Goal: Information Seeking & Learning: Learn about a topic

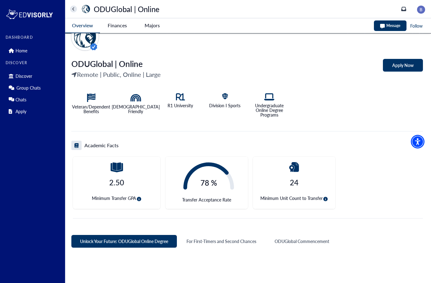
scroll to position [93, 0]
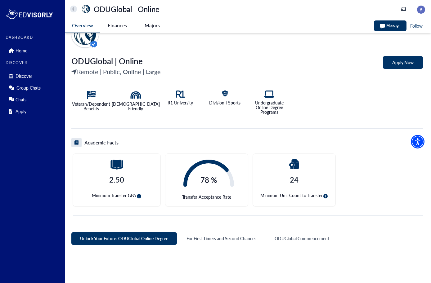
click at [325, 198] on icon "circle-info" at bounding box center [325, 196] width 4 height 4
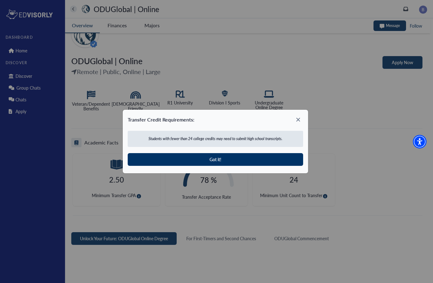
click at [297, 119] on icon at bounding box center [298, 120] width 10 height 10
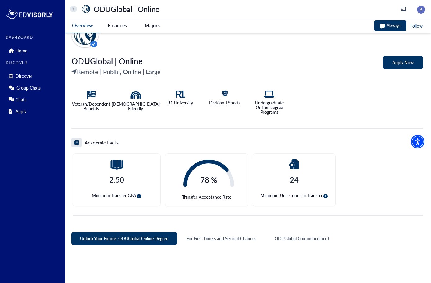
click at [138, 197] on icon "circle-info" at bounding box center [139, 196] width 4 height 4
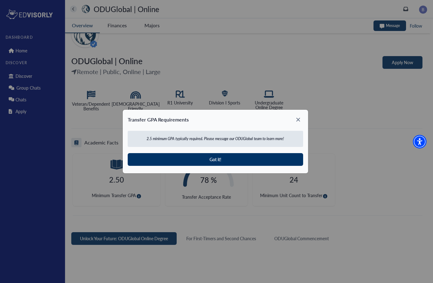
click at [296, 122] on icon at bounding box center [298, 120] width 10 height 10
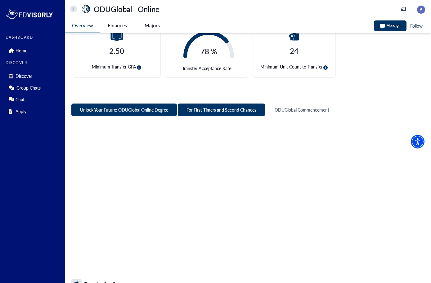
scroll to position [224, 0]
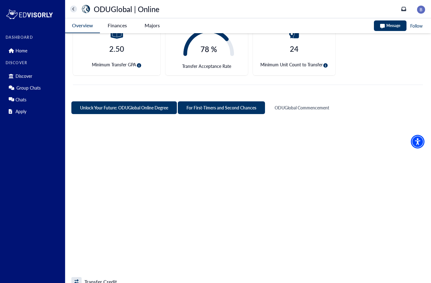
click at [222, 112] on button "For First-Timers and Second Chances" at bounding box center [221, 107] width 87 height 13
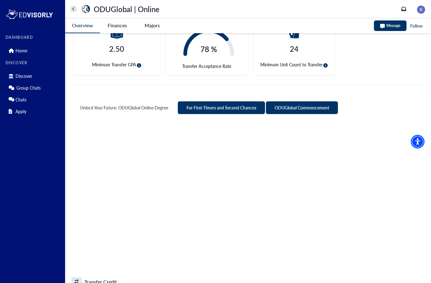
click at [293, 106] on button "ODUGlobal Commencement" at bounding box center [302, 107] width 72 height 13
click at [231, 111] on button "For First-Timers and Second Chances" at bounding box center [221, 107] width 87 height 13
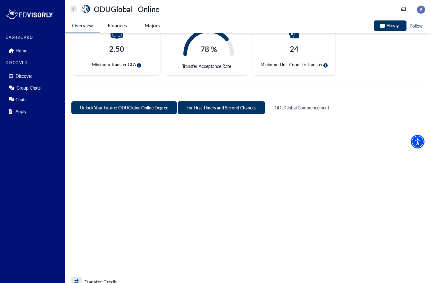
click at [138, 110] on button "Unlock Your Future: ODUGlobal Online Degree" at bounding box center [123, 107] width 105 height 13
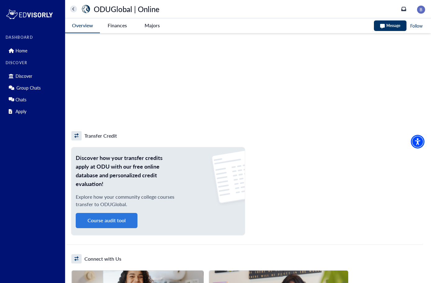
scroll to position [372, 0]
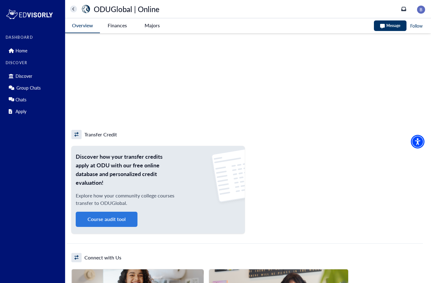
click at [123, 221] on button "Course audit tool" at bounding box center [107, 219] width 62 height 15
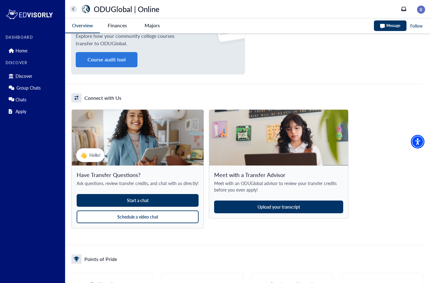
scroll to position [535, 0]
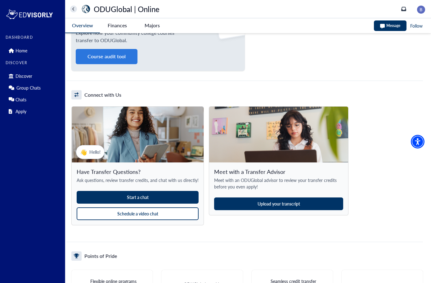
click at [140, 213] on button "Schedule a video chat" at bounding box center [138, 214] width 122 height 13
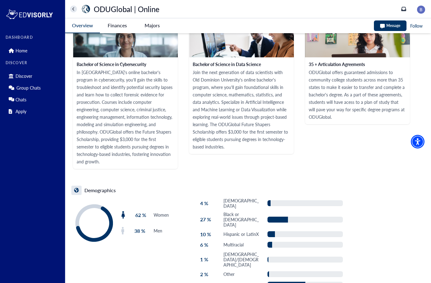
scroll to position [936, 0]
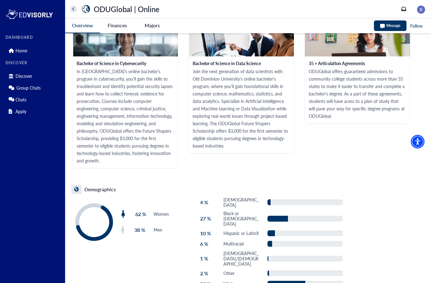
click at [119, 26] on Online-tag "Finances" at bounding box center [117, 25] width 35 height 14
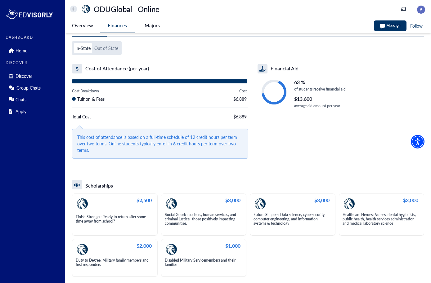
scroll to position [20, 0]
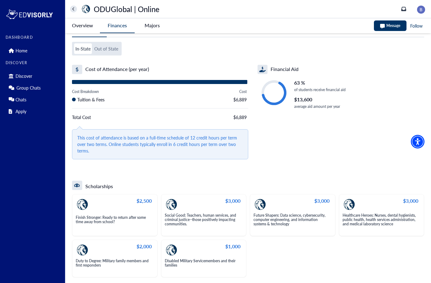
click at [109, 47] on button "Out of State" at bounding box center [106, 48] width 26 height 11
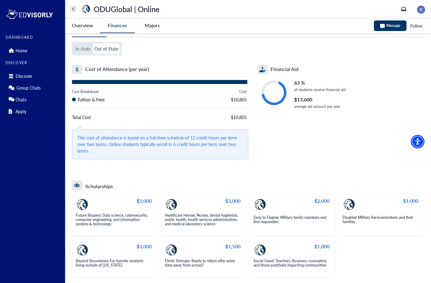
click at [82, 48] on button "In-State" at bounding box center [83, 48] width 18 height 11
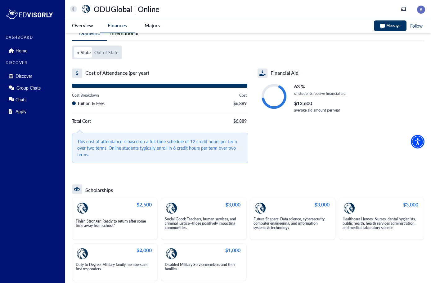
scroll to position [16, 0]
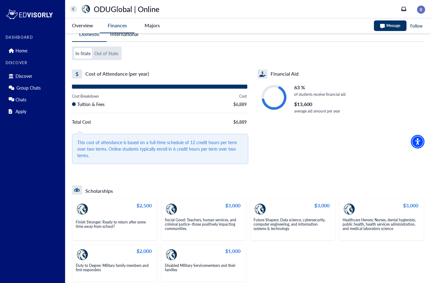
click at [155, 25] on -tag "Majors" at bounding box center [152, 25] width 35 height 14
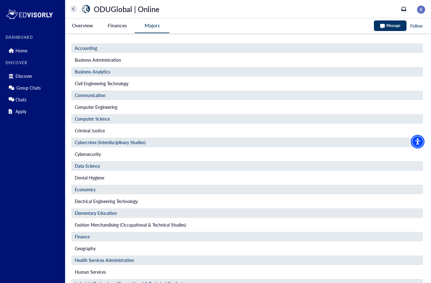
click at [114, 26] on Online-tag "Finances" at bounding box center [117, 25] width 35 height 14
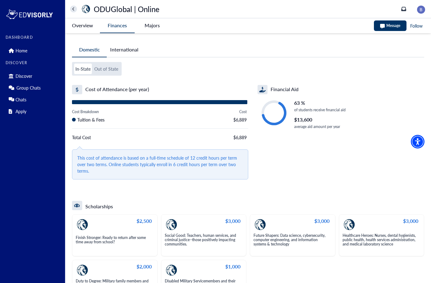
click at [90, 25] on Online-tag "Overview" at bounding box center [82, 25] width 35 height 14
